Goal: Information Seeking & Learning: Check status

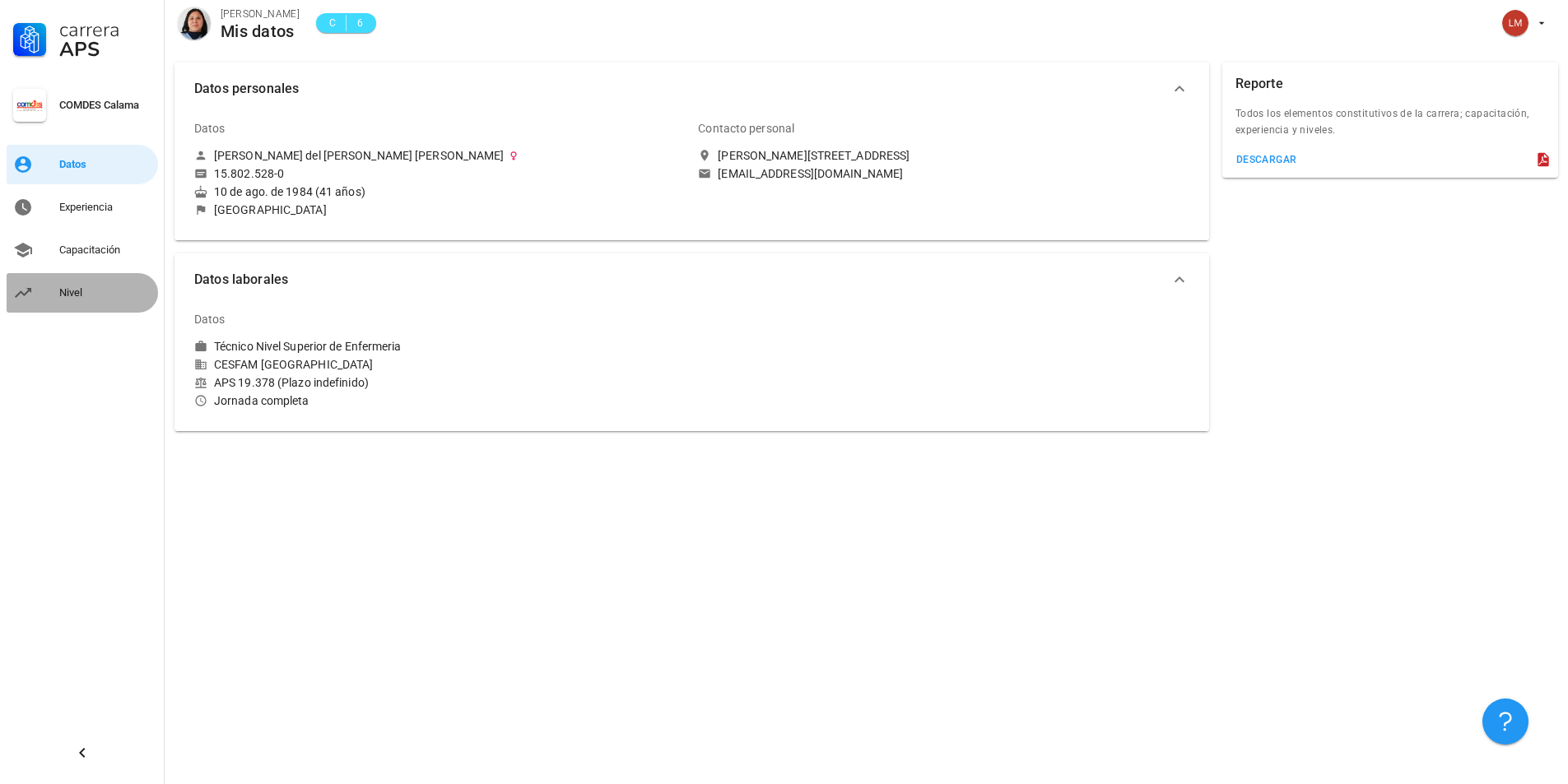
click at [75, 294] on div "Nivel" at bounding box center [105, 293] width 92 height 13
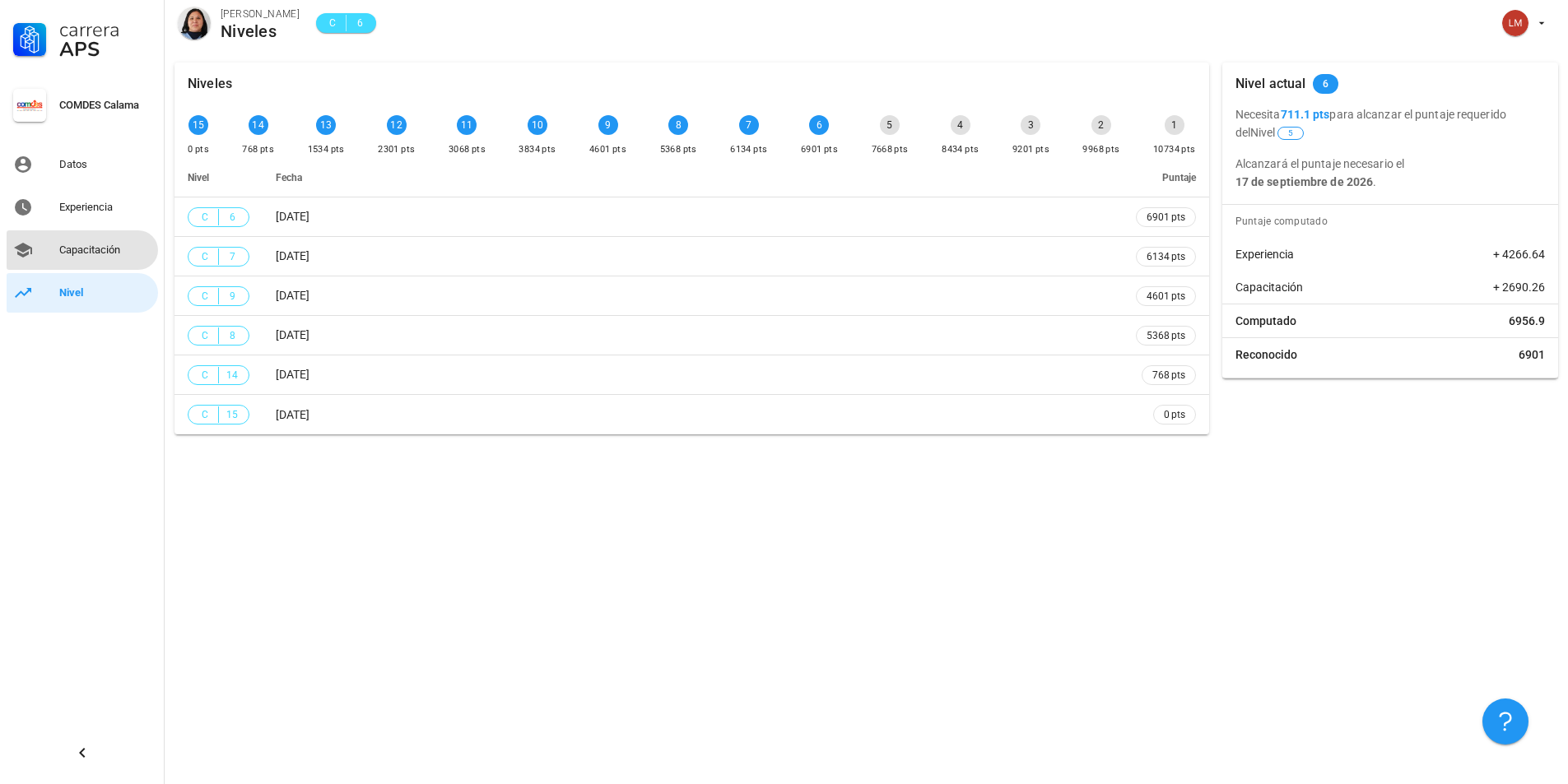
click at [85, 249] on div "Capacitación" at bounding box center [105, 250] width 92 height 13
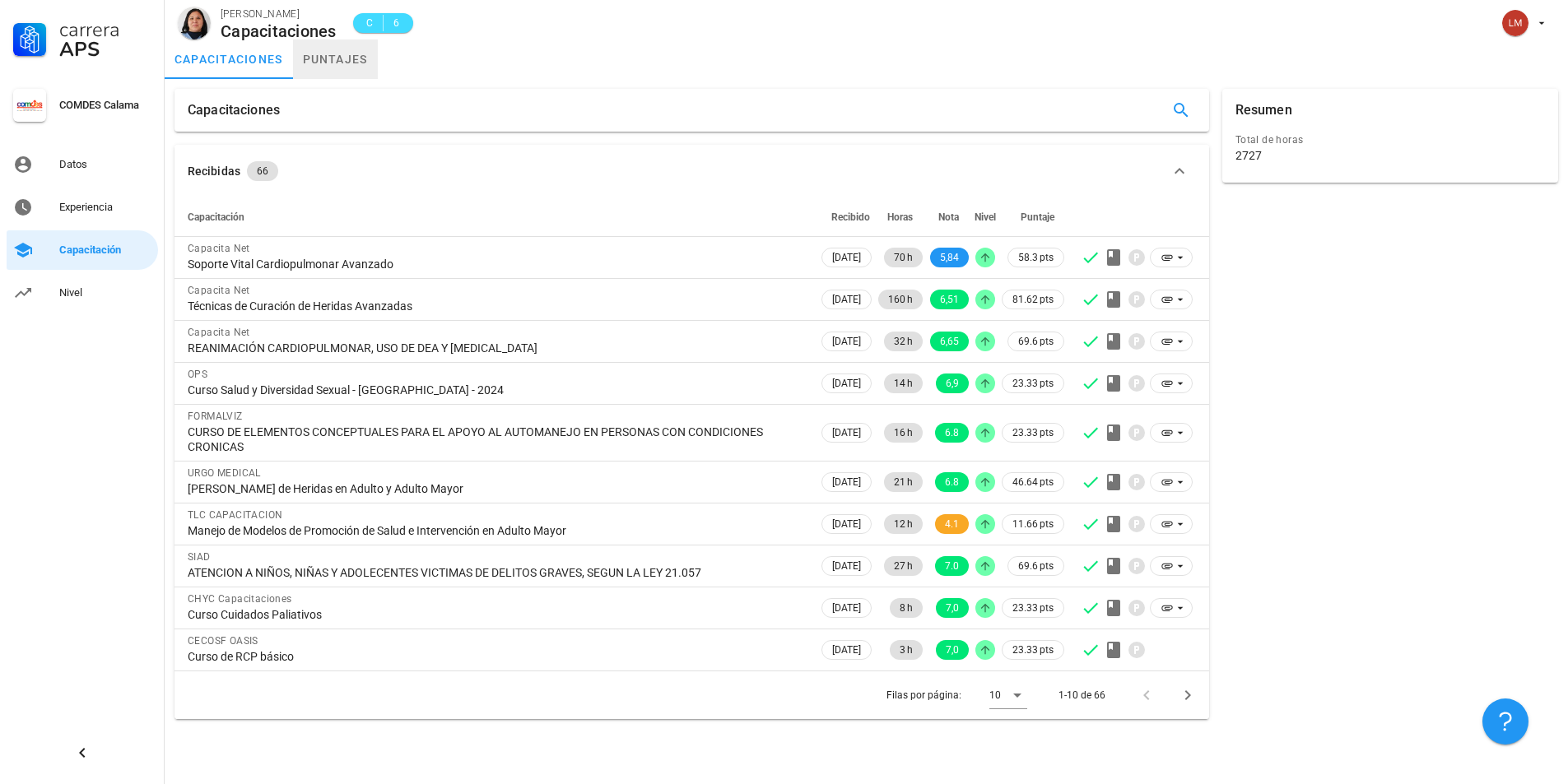
click at [333, 52] on link "puntajes" at bounding box center [335, 59] width 85 height 40
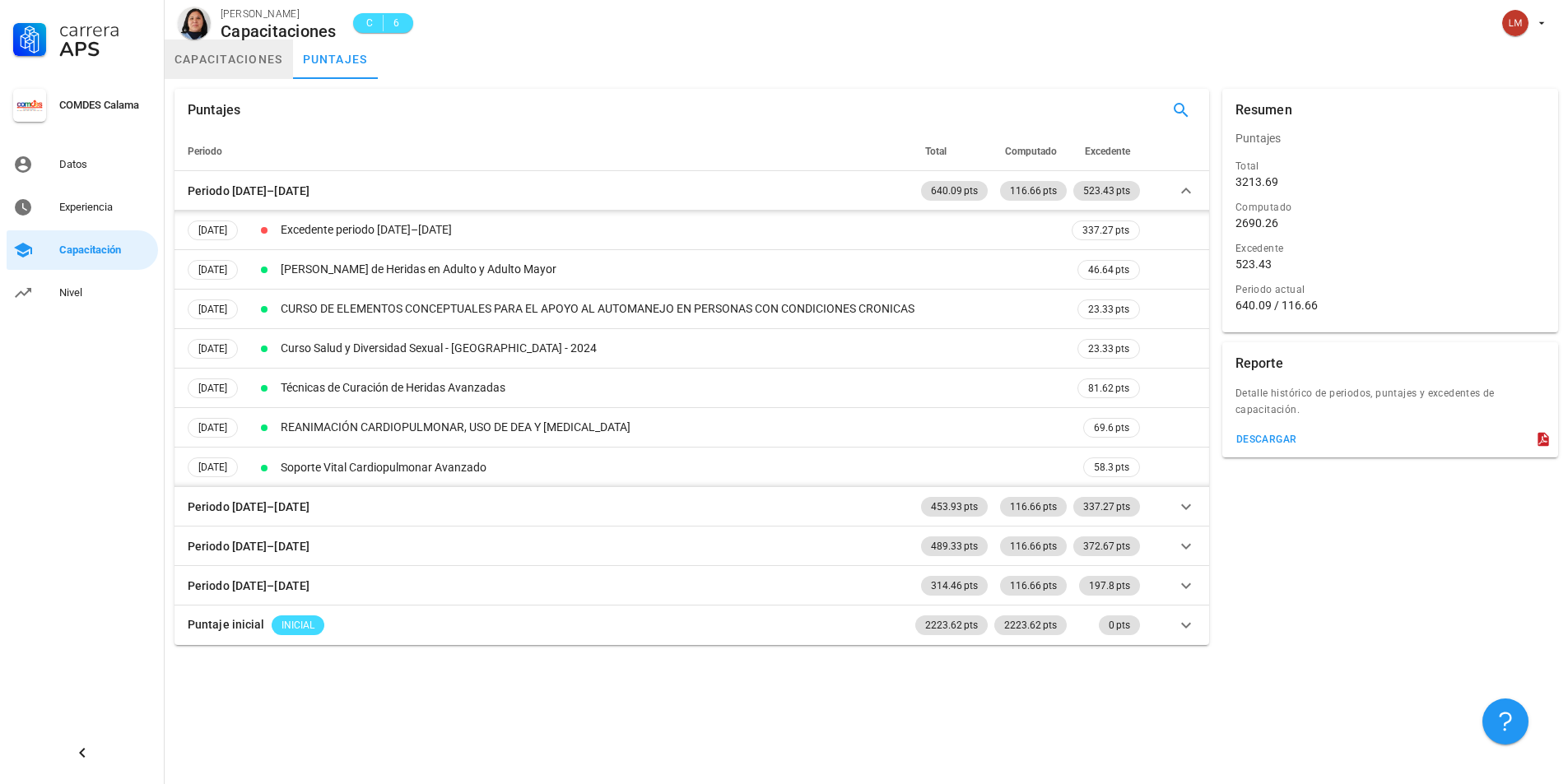
click at [240, 58] on link "capacitaciones" at bounding box center [228, 59] width 128 height 40
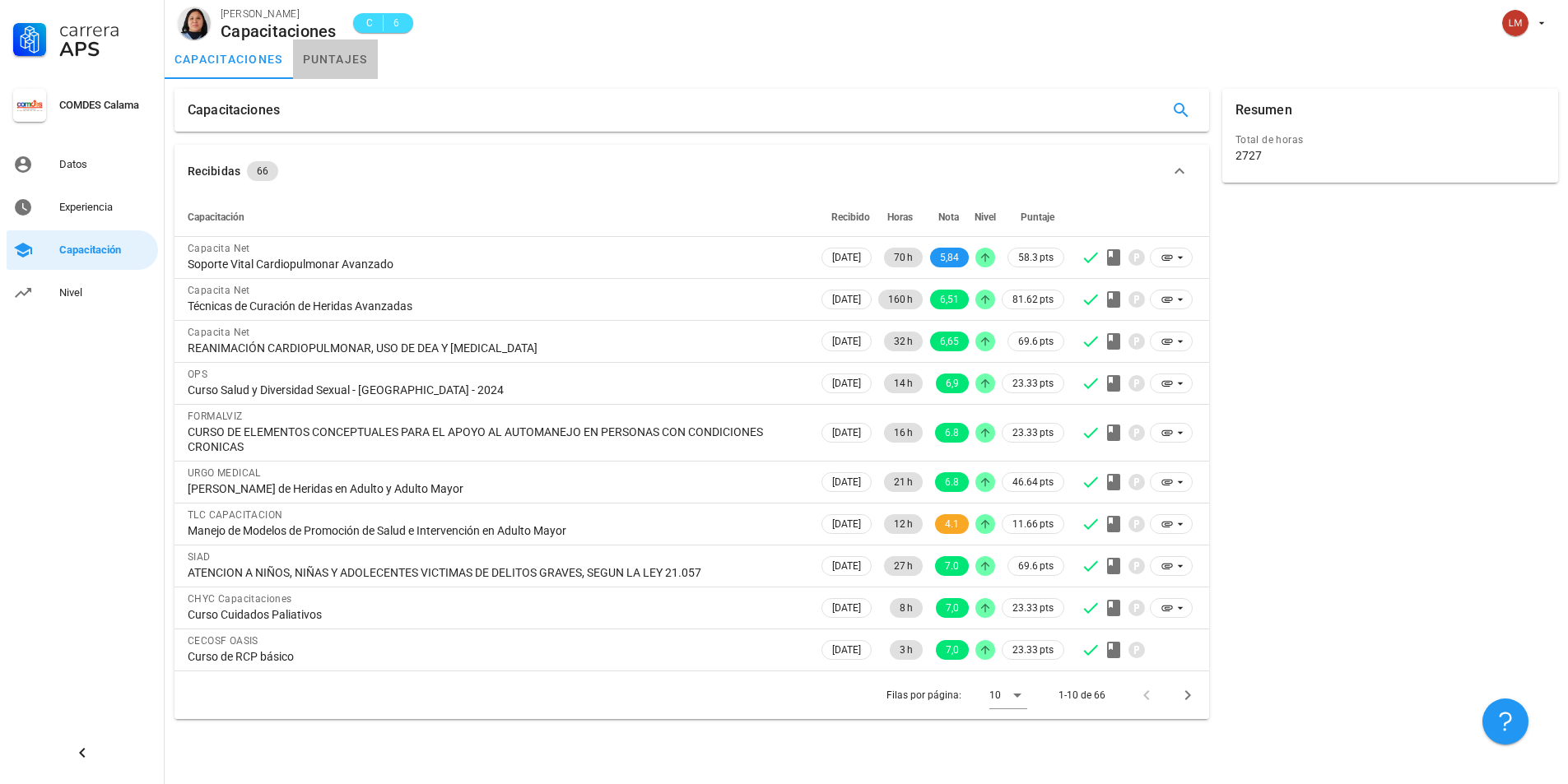
click at [331, 60] on link "puntajes" at bounding box center [335, 59] width 85 height 40
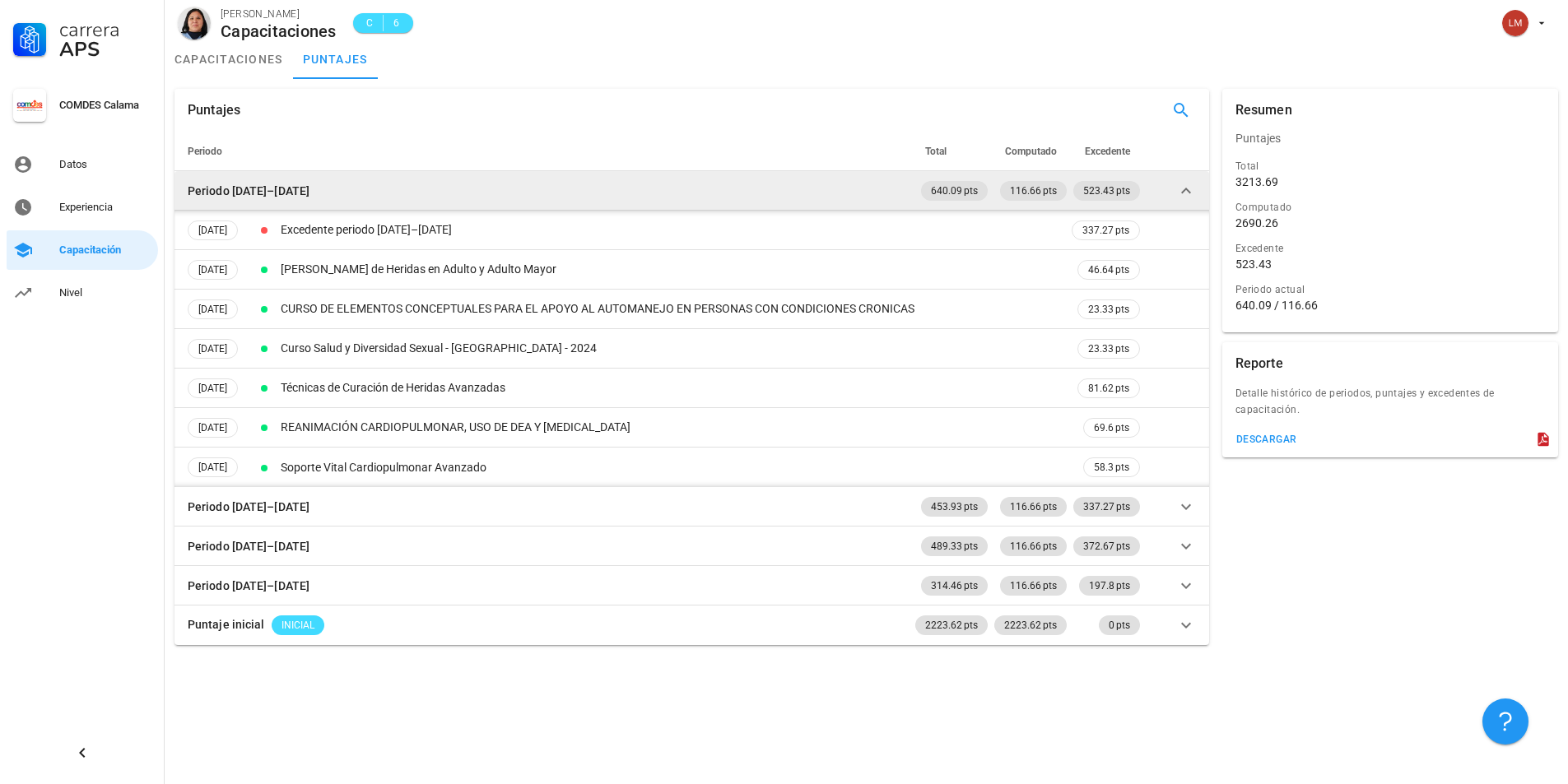
click at [1189, 193] on icon at bounding box center [1186, 190] width 19 height 19
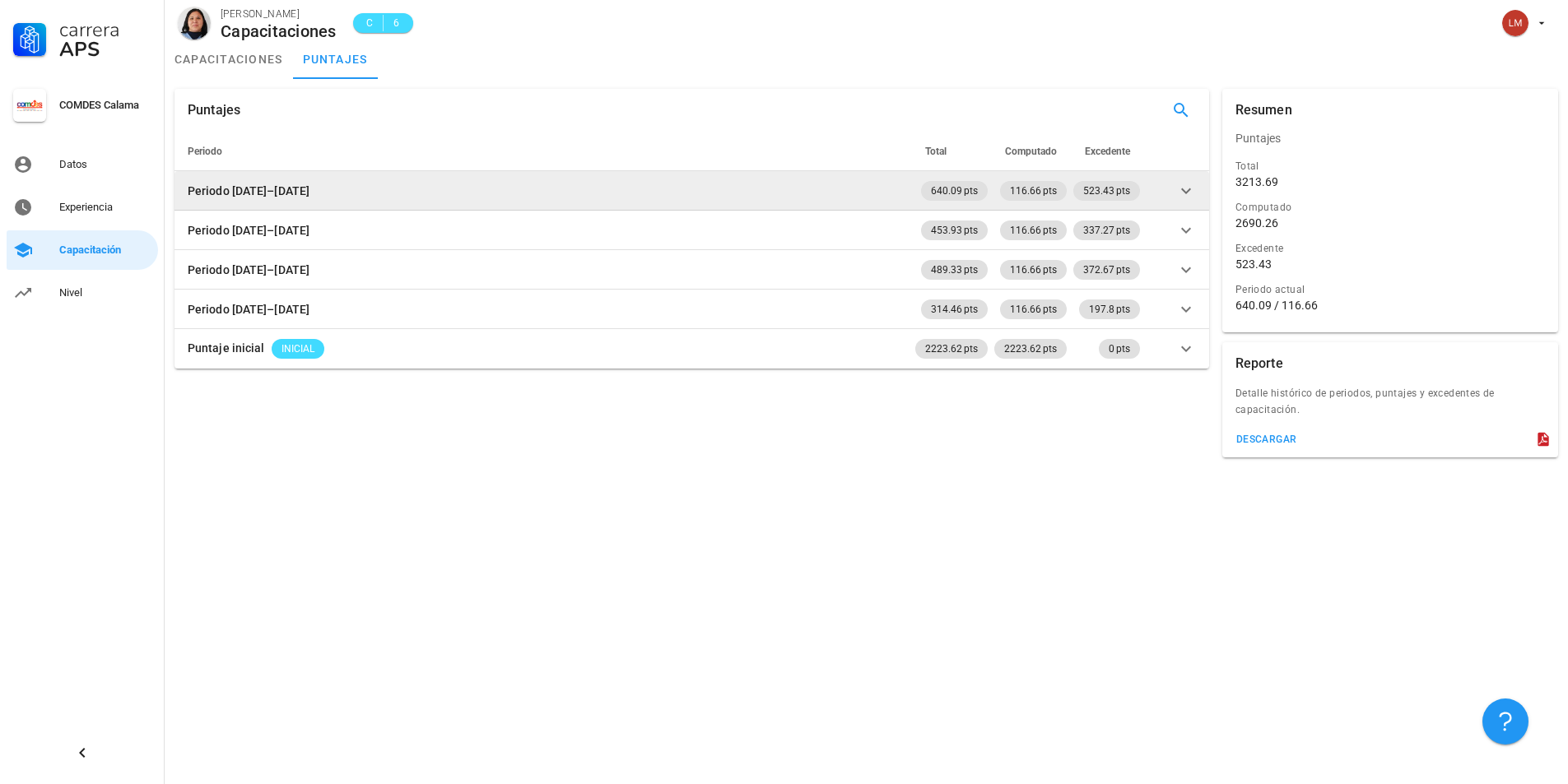
click at [1189, 193] on icon at bounding box center [1186, 190] width 19 height 19
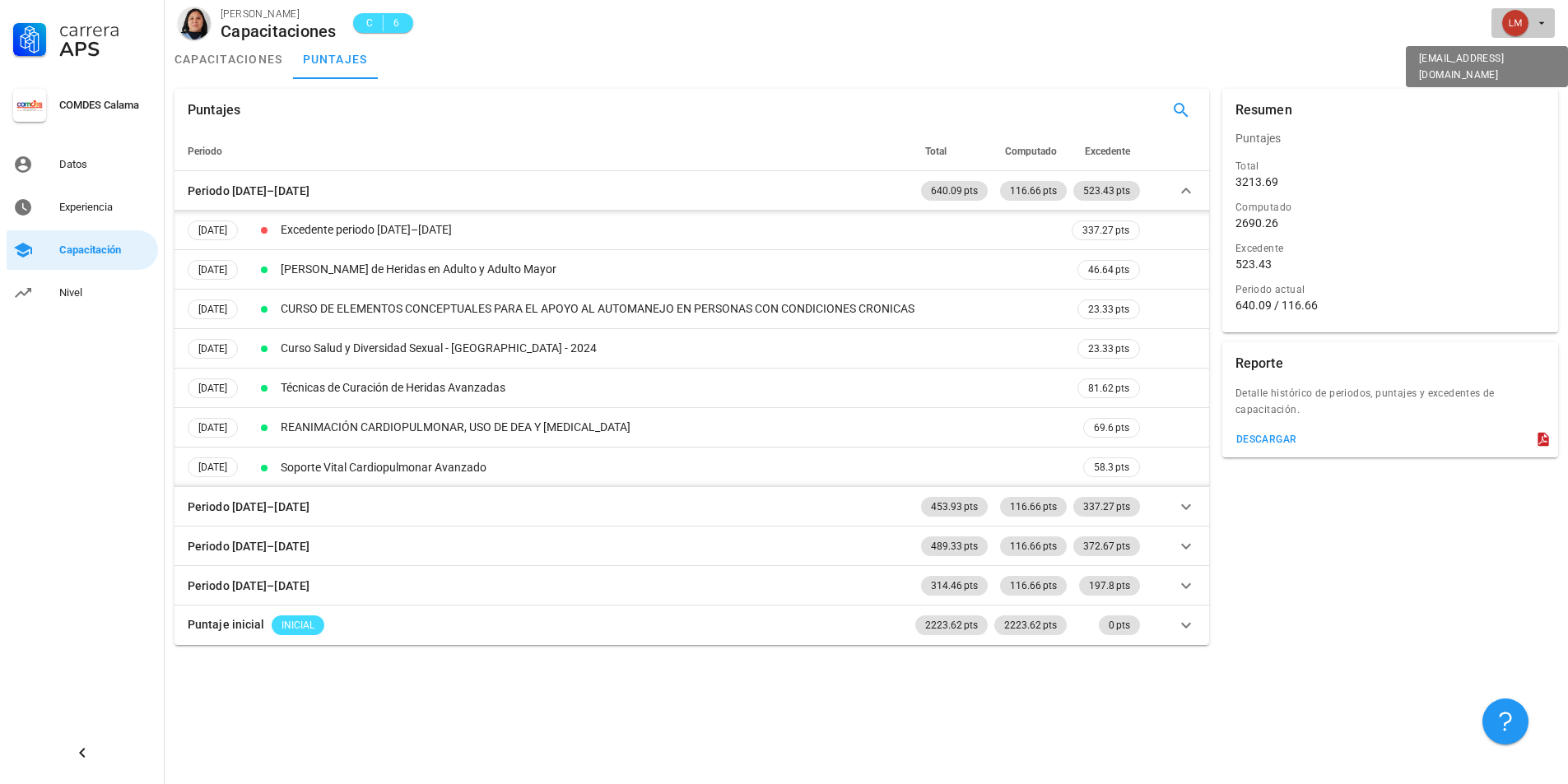
click at [1521, 20] on div "avatar" at bounding box center [1516, 23] width 27 height 27
click at [1517, 55] on link "Salir" at bounding box center [1509, 63] width 99 height 40
